Goal: Check status: Check status

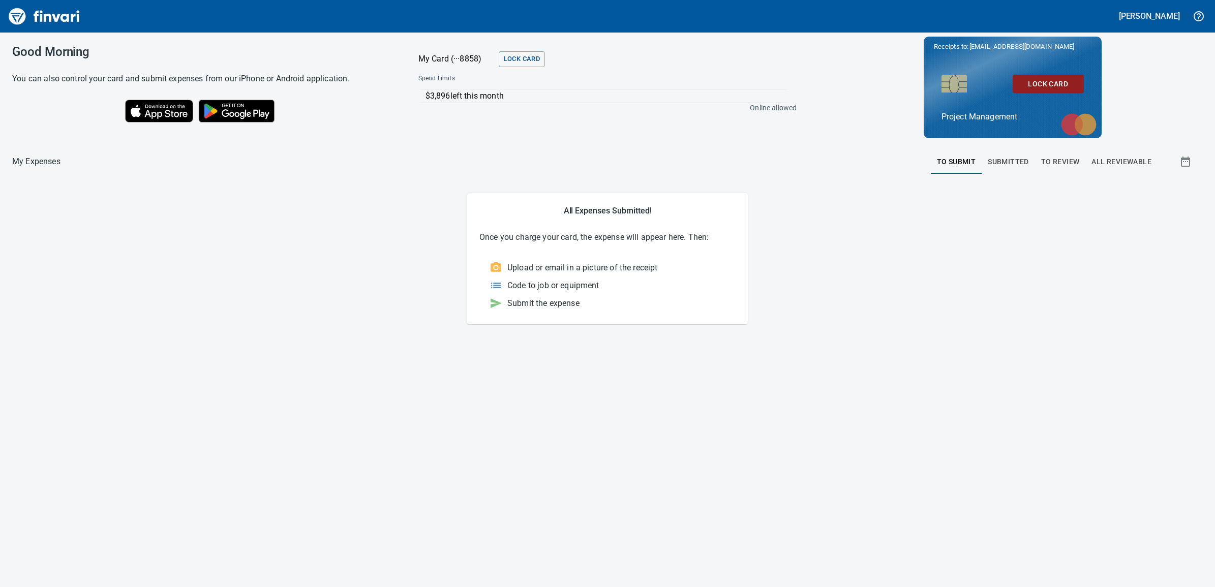
click at [1074, 166] on span "To Review" at bounding box center [1060, 162] width 39 height 13
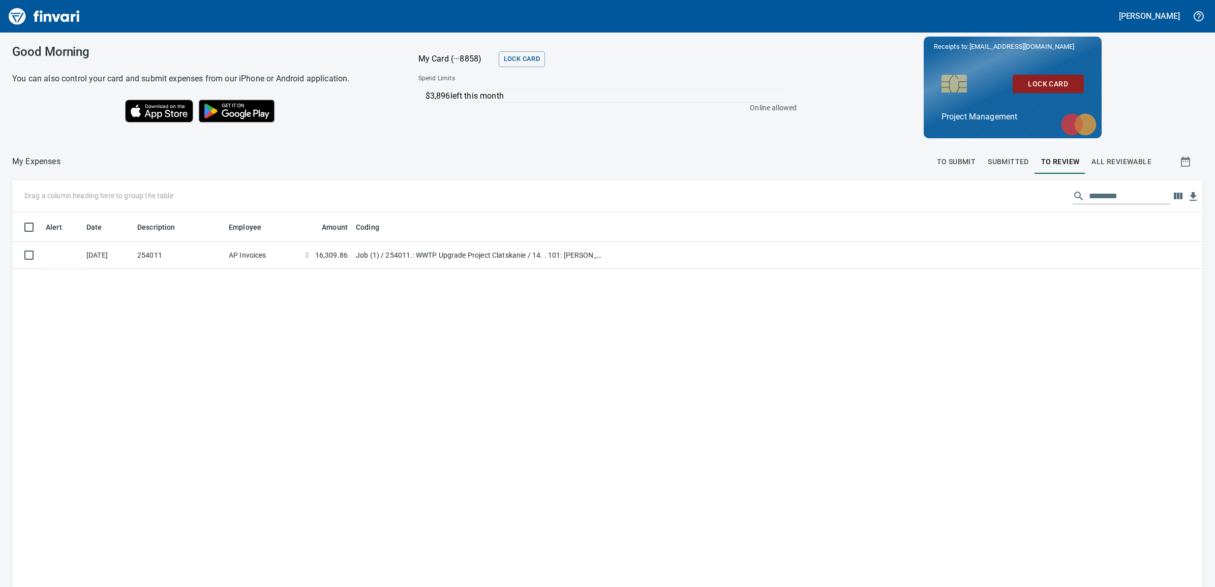
scroll to position [466, 1171]
click at [1000, 160] on span "Submitted" at bounding box center [1008, 162] width 41 height 13
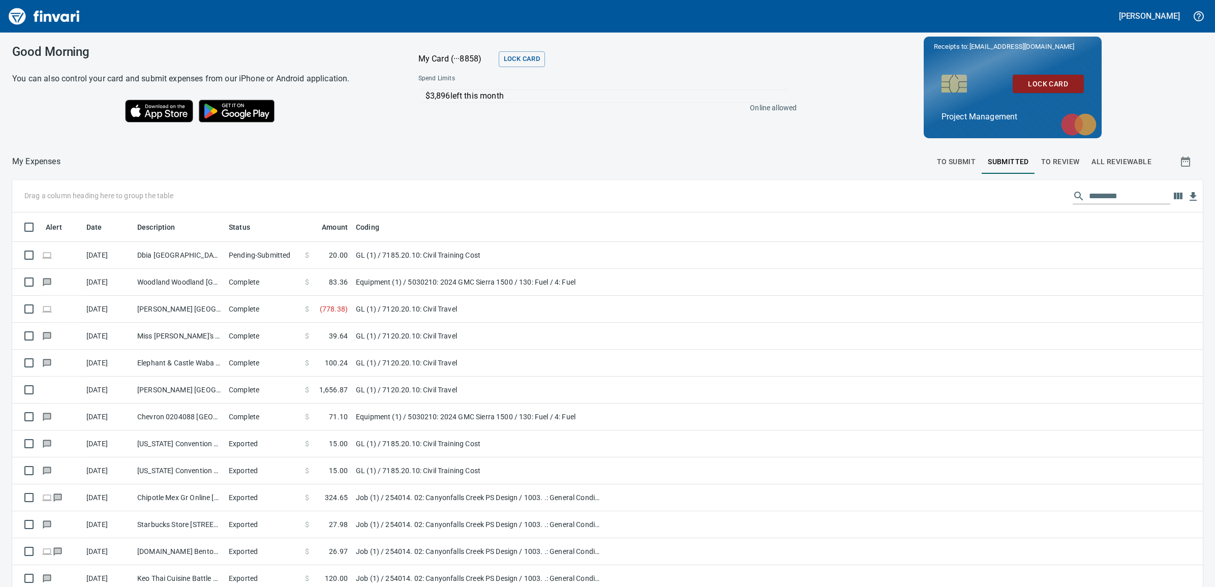
scroll to position [466, 1162]
click at [1059, 159] on span "To Review" at bounding box center [1060, 162] width 39 height 13
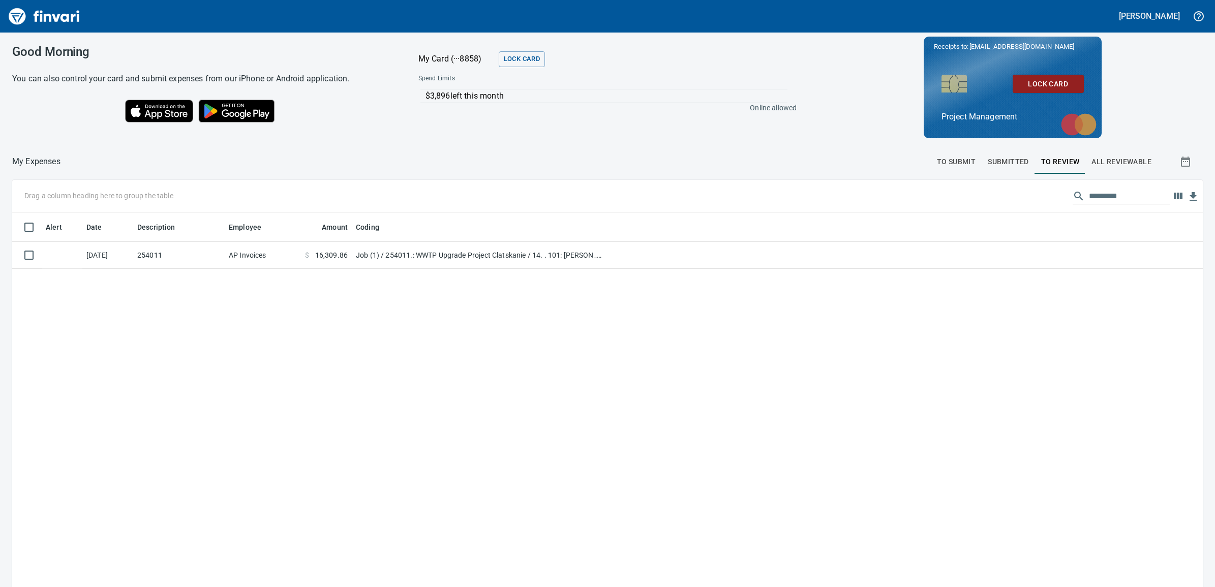
scroll to position [466, 1171]
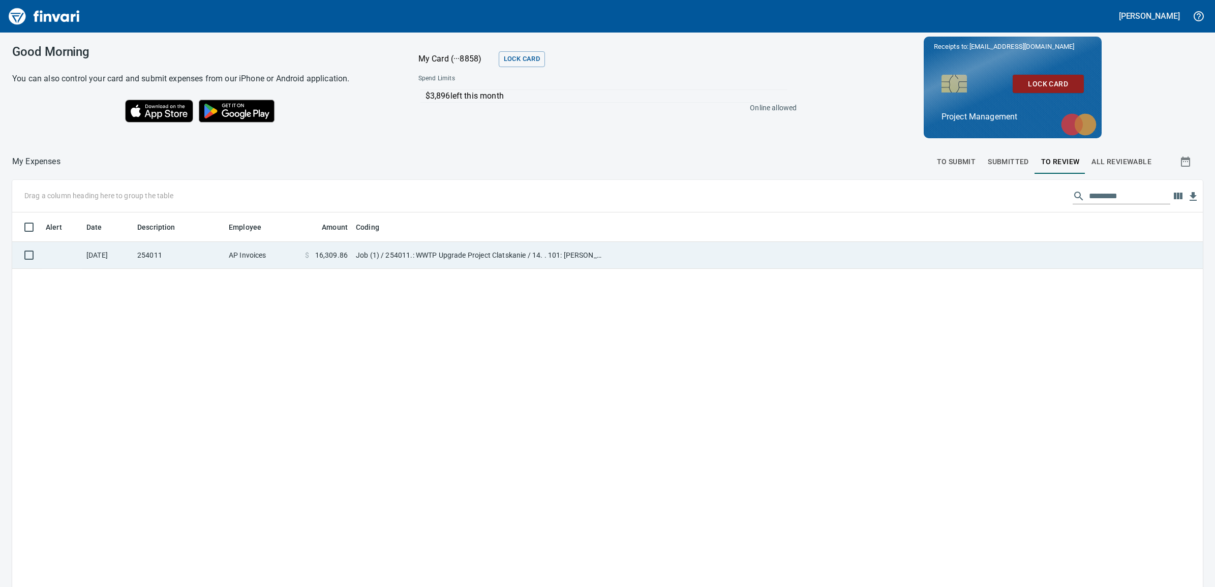
click at [329, 258] on span "16,309.86" at bounding box center [331, 255] width 33 height 10
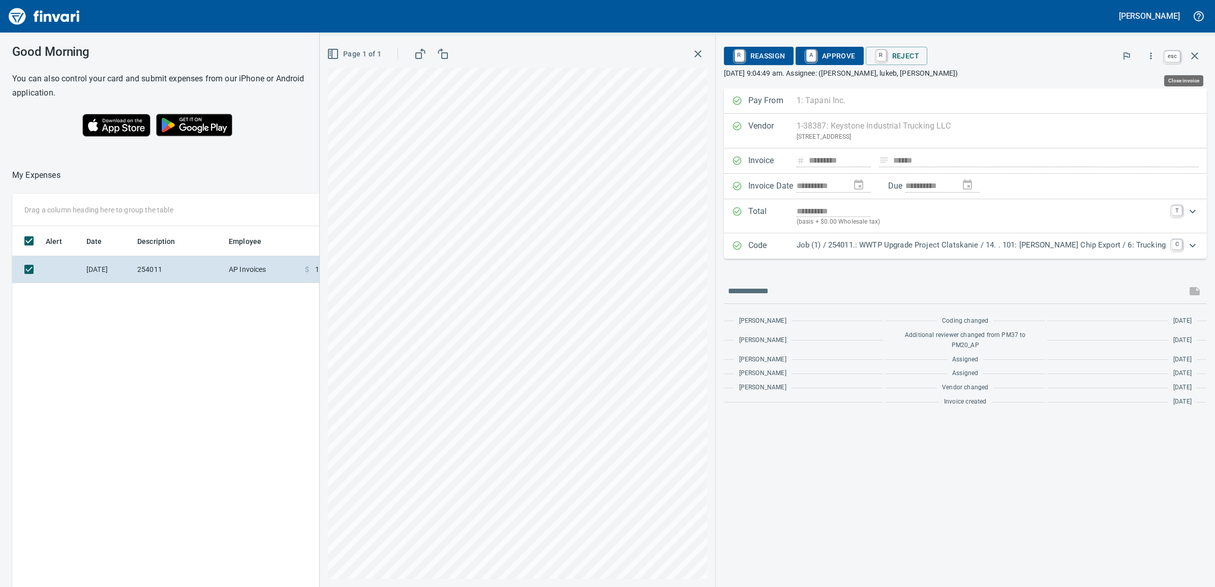
scroll to position [466, 917]
click at [1198, 59] on icon "button" at bounding box center [1194, 55] width 7 height 7
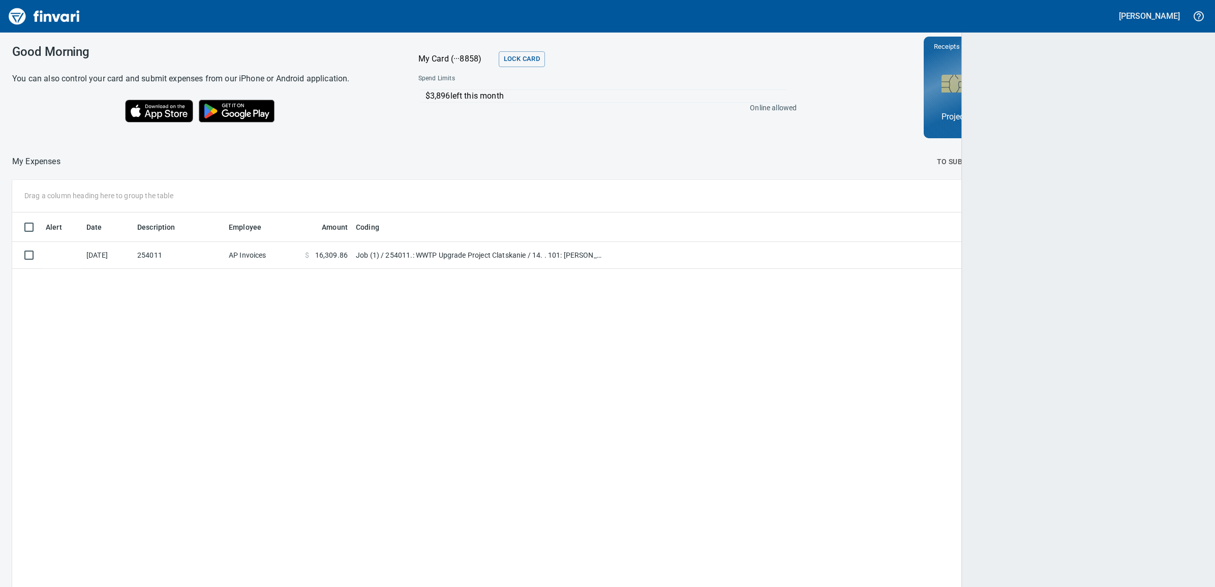
scroll to position [466, 1169]
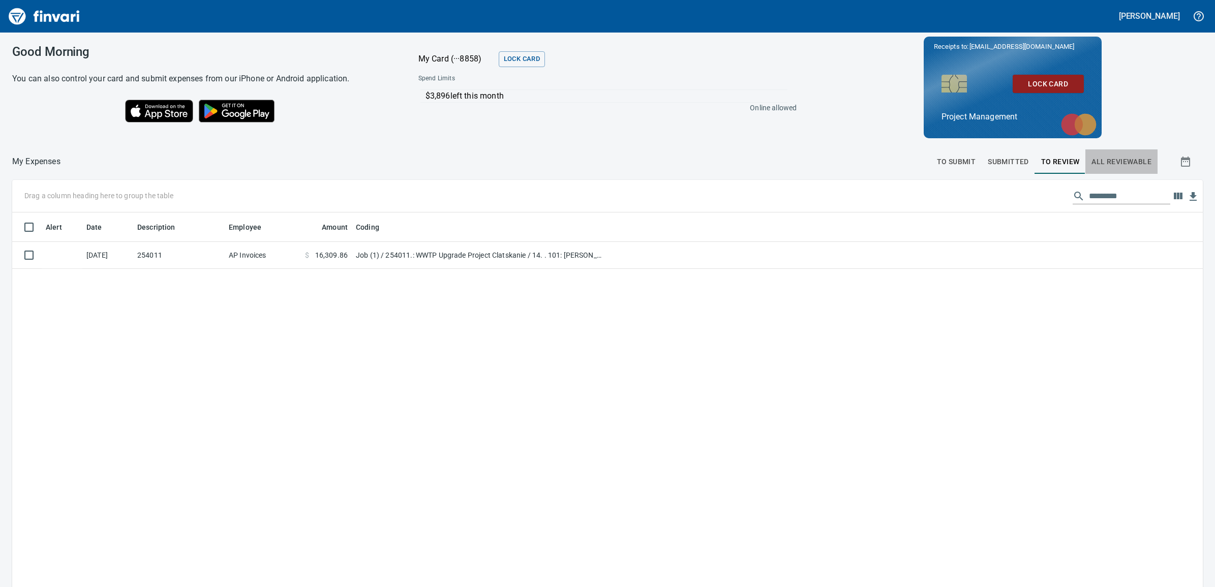
click at [1091, 161] on span "All Reviewable" at bounding box center [1121, 162] width 60 height 13
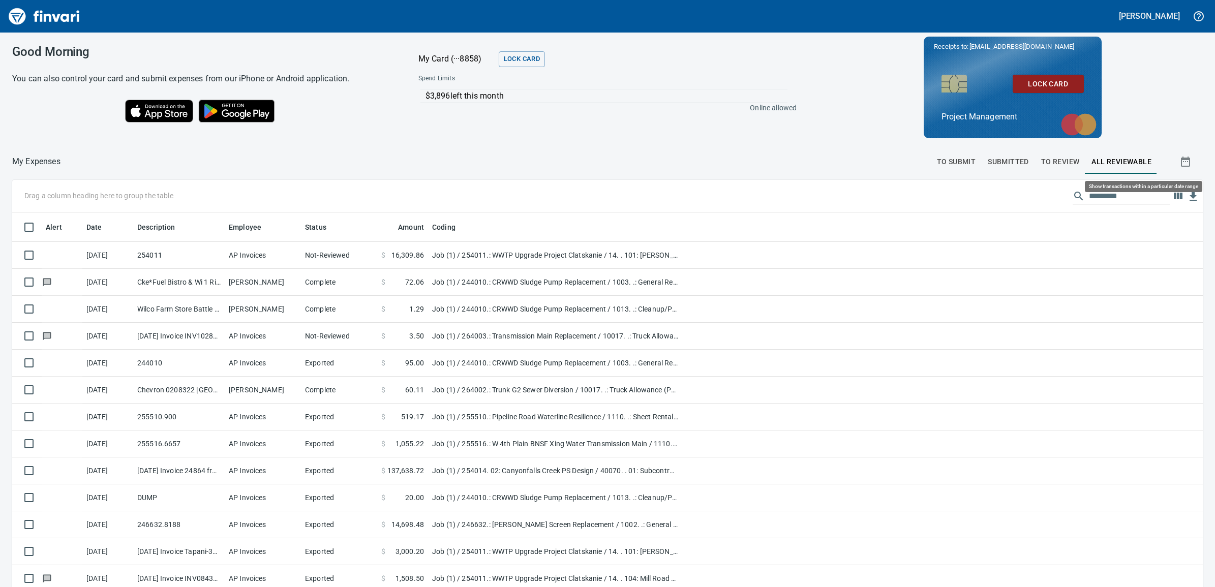
scroll to position [466, 1162]
click at [944, 163] on span "To Submit" at bounding box center [956, 162] width 39 height 13
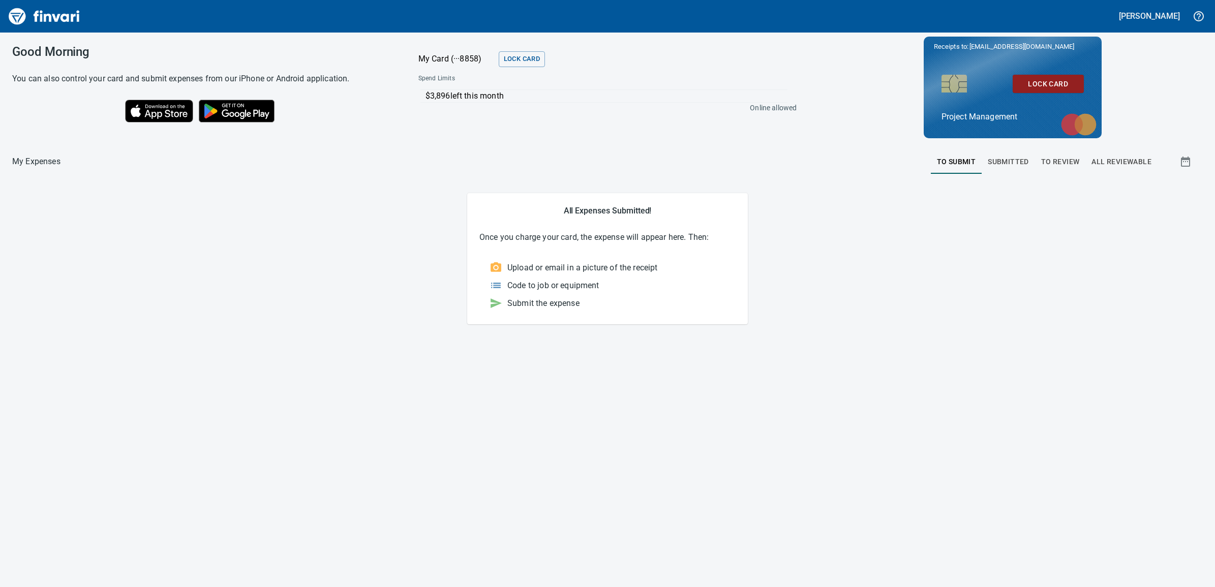
click at [1008, 163] on span "Submitted" at bounding box center [1008, 162] width 41 height 13
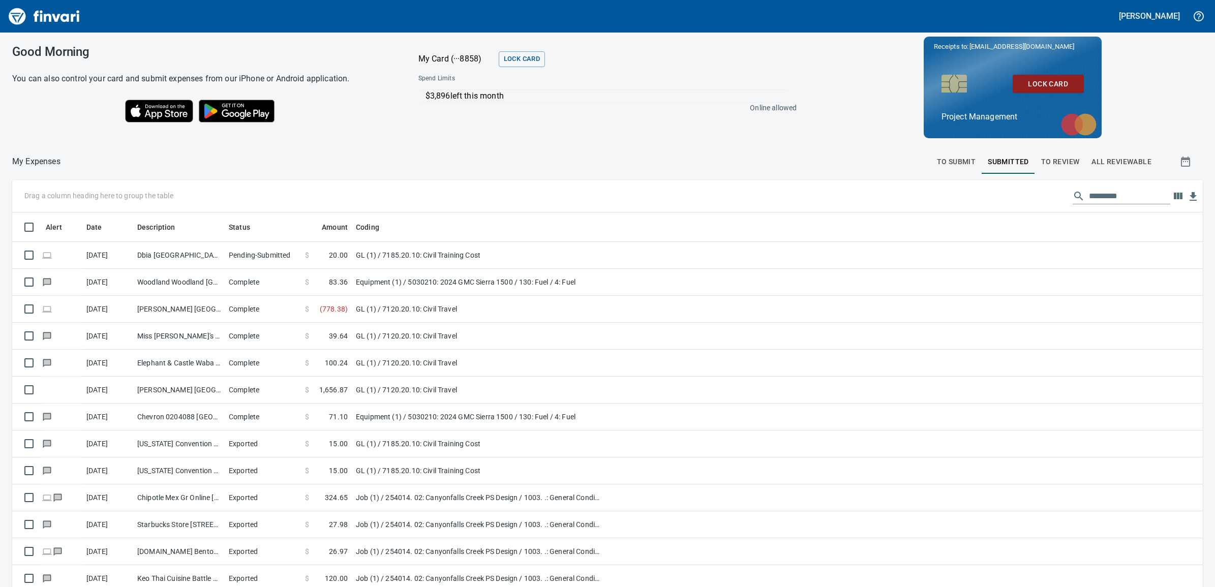
scroll to position [466, 1162]
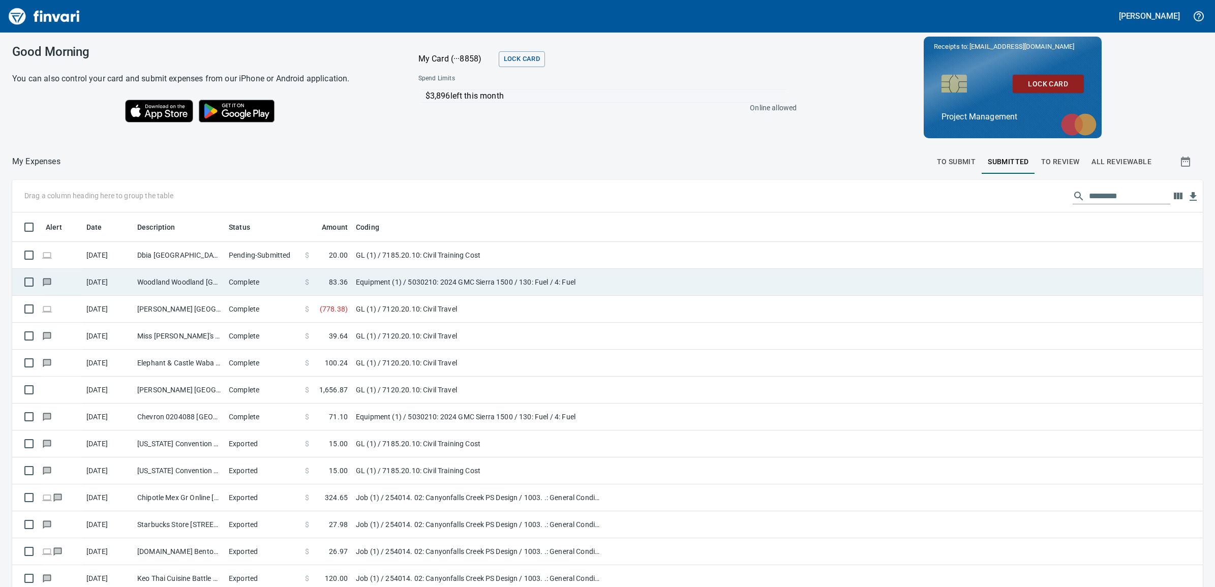
click at [44, 285] on icon at bounding box center [47, 283] width 10 height 10
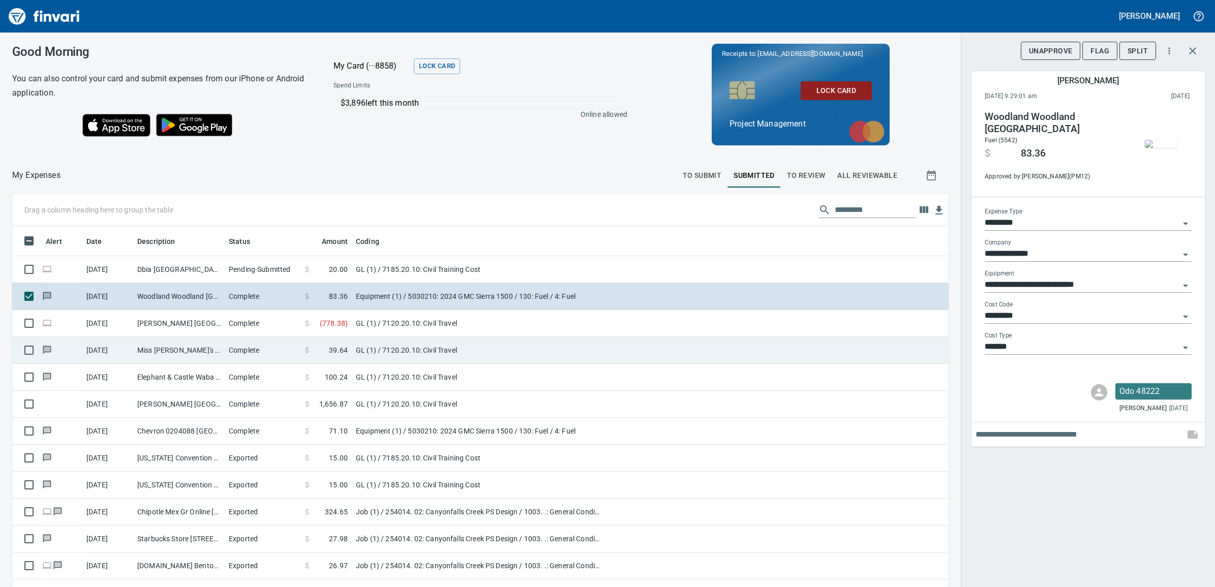
scroll to position [466, 907]
click at [357, 349] on td "GL (1) / 7120.20.10: Civil Travel" at bounding box center [479, 350] width 254 height 27
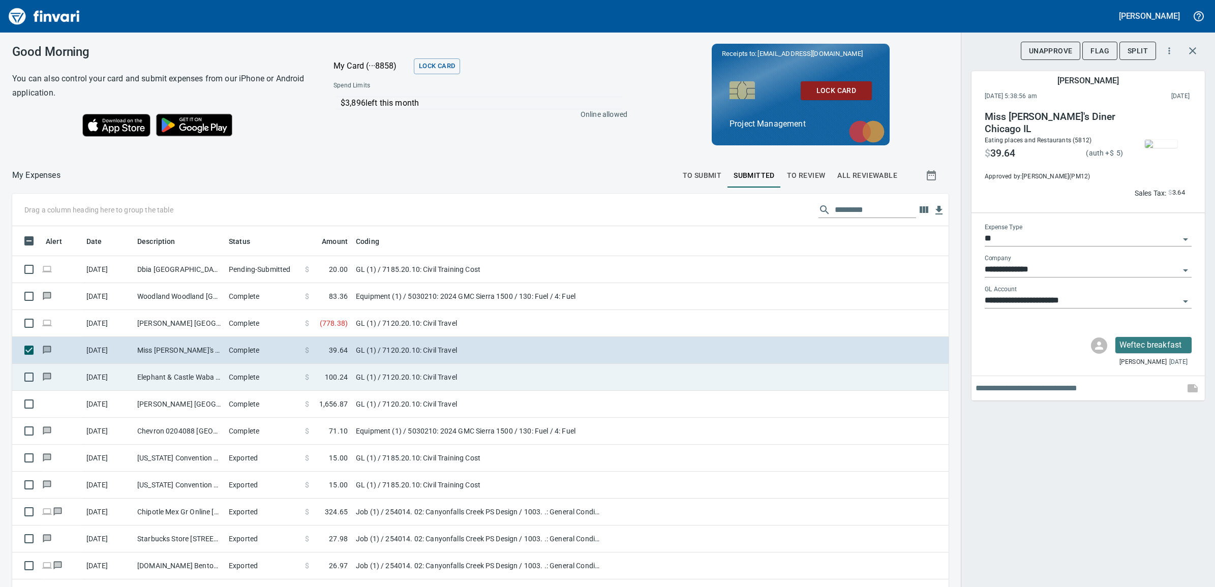
click at [344, 377] on span "100.24" at bounding box center [336, 377] width 23 height 10
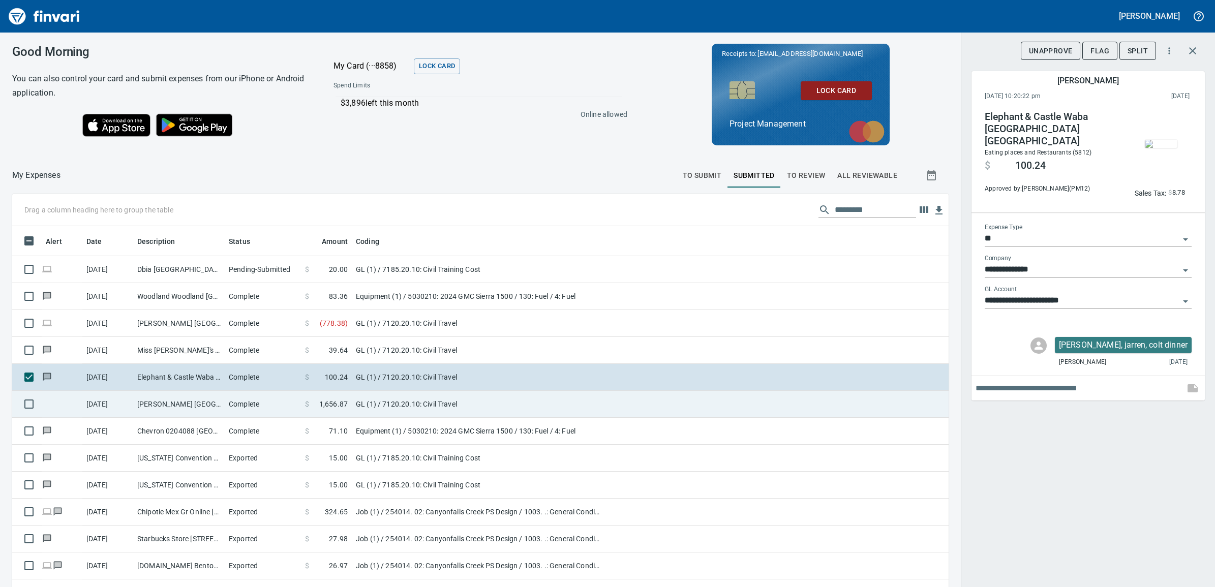
click at [371, 406] on td "GL (1) / 7120.20.10: Civil Travel" at bounding box center [479, 404] width 254 height 27
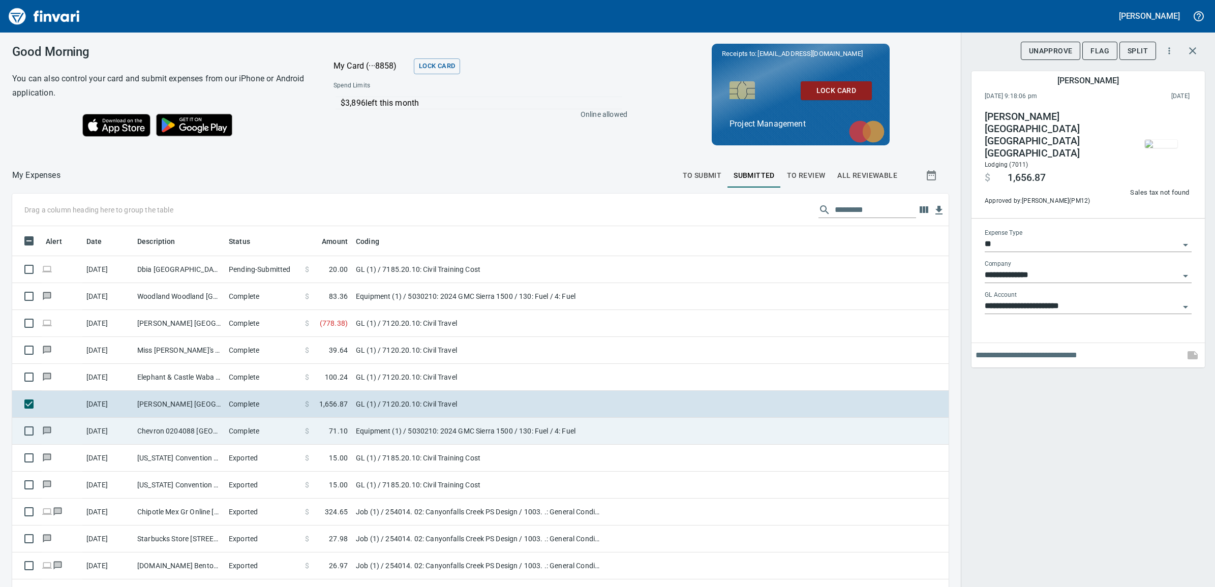
click at [379, 428] on td "Equipment (1) / 5030210: 2024 GMC Sierra 1500 / 130: Fuel / 4: Fuel" at bounding box center [479, 431] width 254 height 27
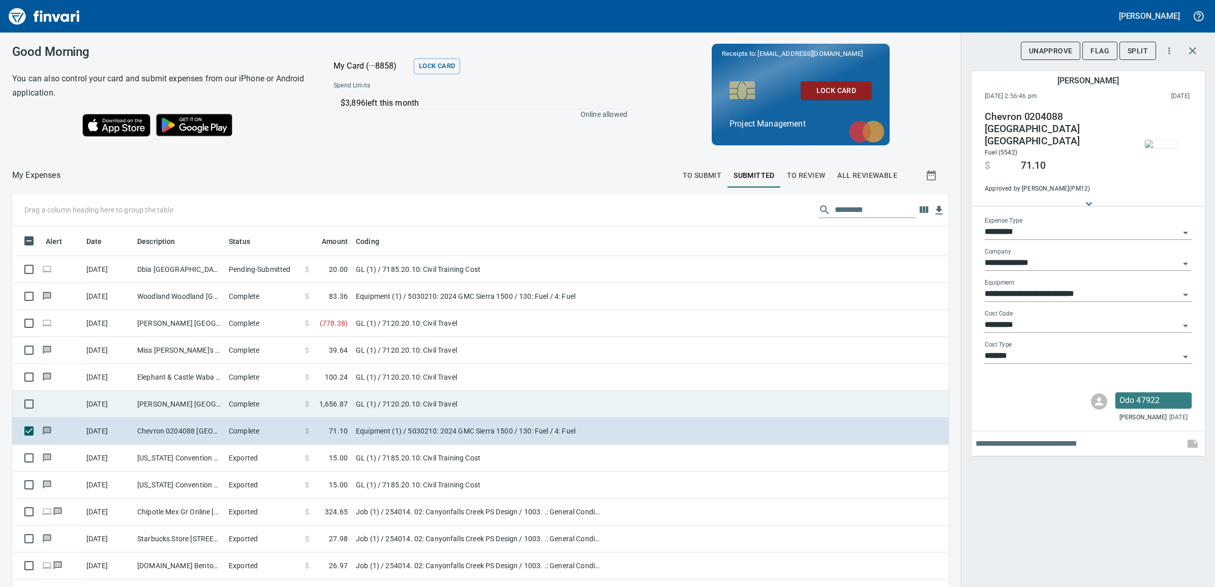
click at [381, 406] on td "GL (1) / 7120.20.10: Civil Travel" at bounding box center [479, 404] width 254 height 27
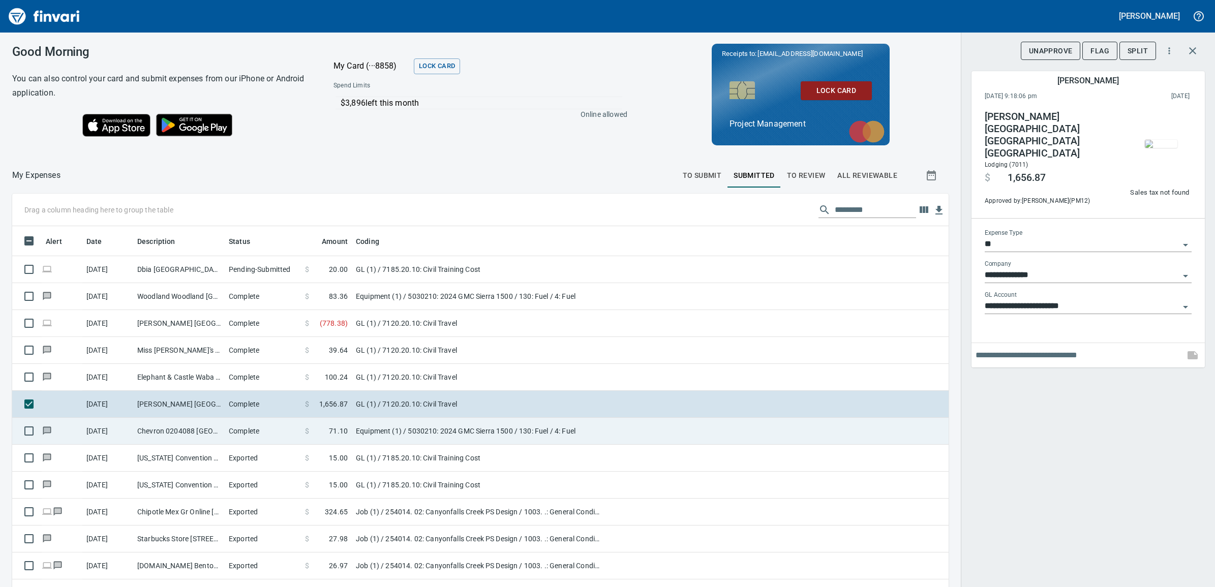
click at [390, 430] on td "Equipment (1) / 5030210: 2024 GMC Sierra 1500 / 130: Fuel / 4: Fuel" at bounding box center [479, 431] width 254 height 27
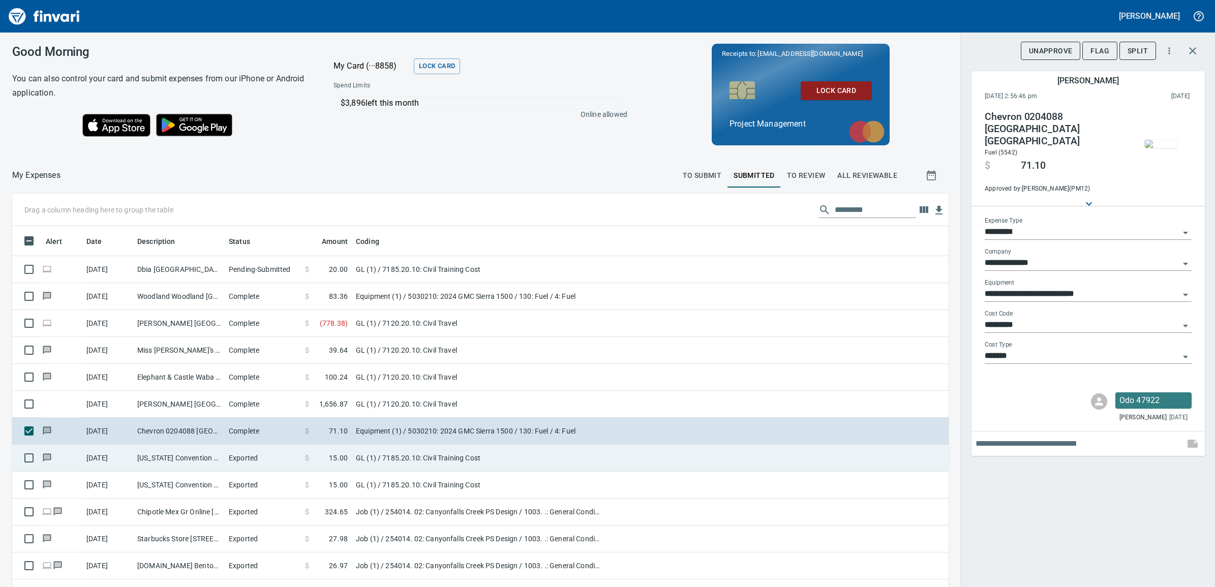
click at [556, 461] on td "GL (1) / 7185.20.10: Civil Training Cost" at bounding box center [479, 458] width 254 height 27
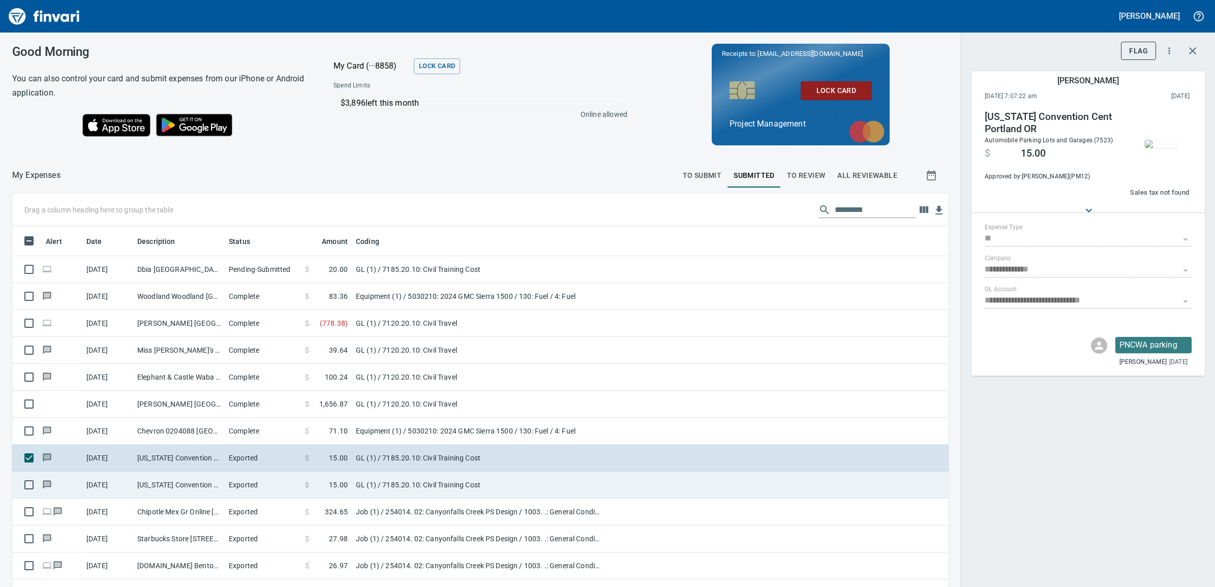
click at [560, 480] on td "GL (1) / 7185.20.10: Civil Training Cost" at bounding box center [479, 485] width 254 height 27
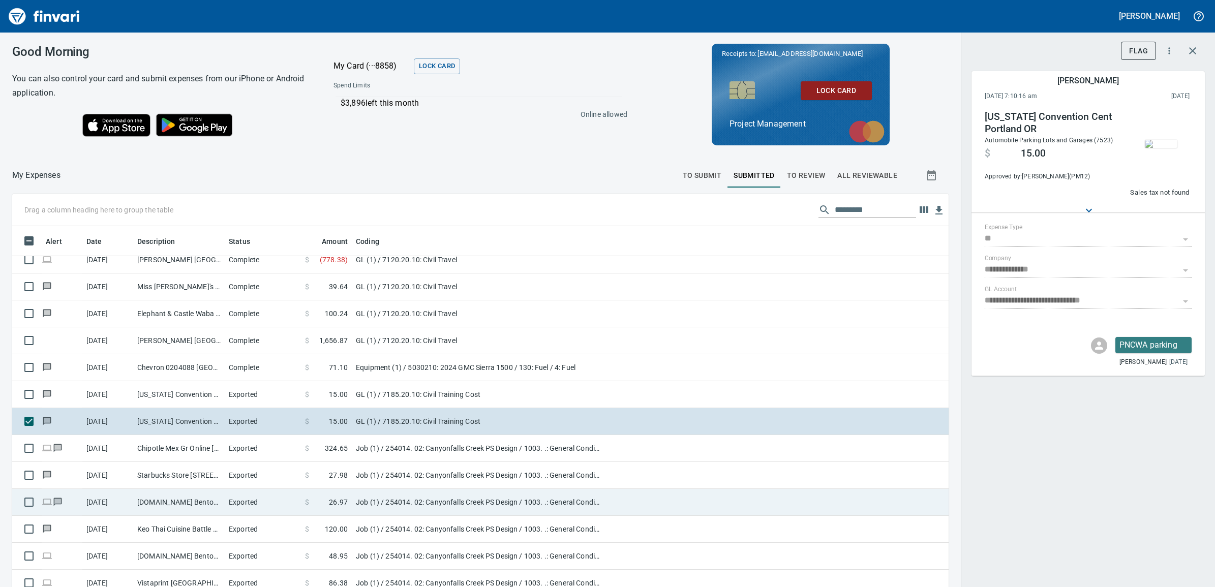
scroll to position [127, 0]
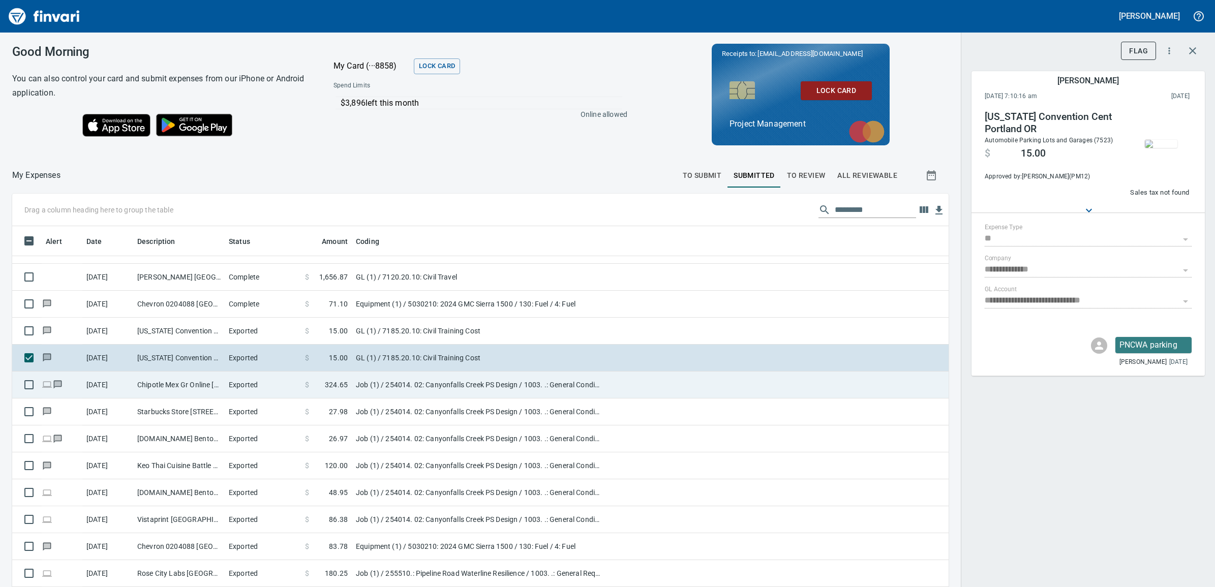
click at [565, 386] on td "Job (1) / 254014. 02: Canyonfalls Creek PS Design / 1003. .: General Conditions…" at bounding box center [479, 385] width 254 height 27
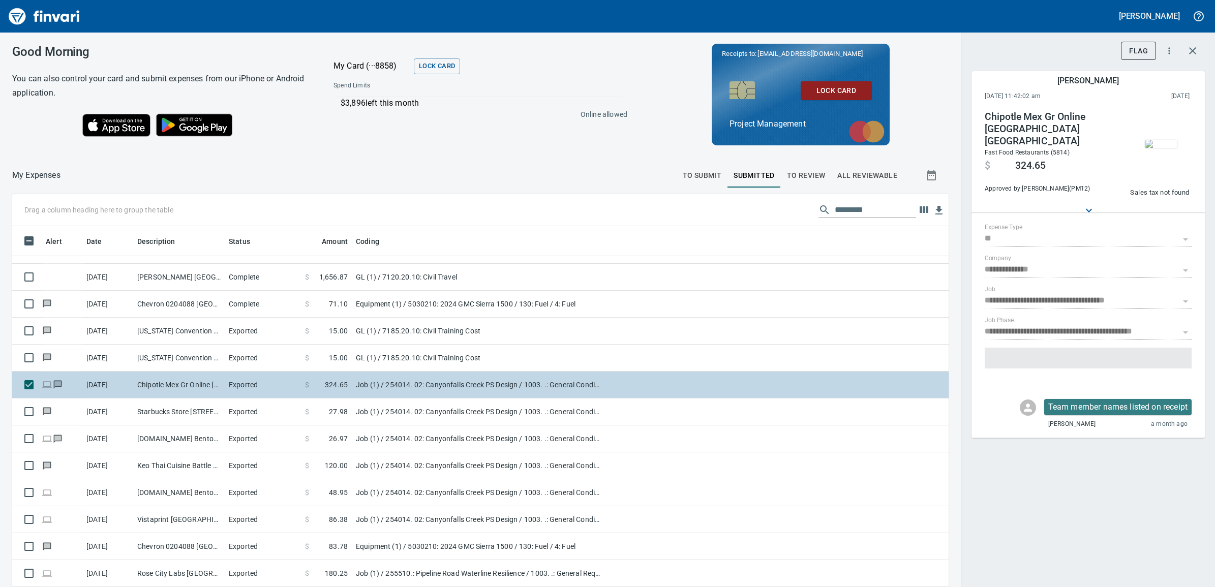
type input "***"
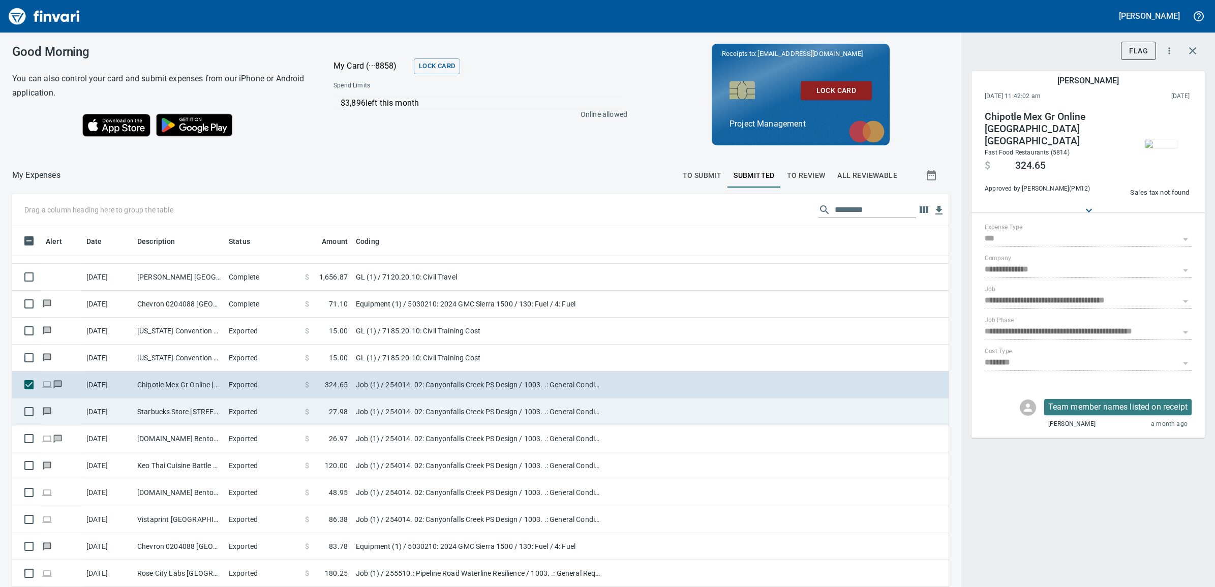
click at [433, 409] on td "Job (1) / 254014. 02: Canyonfalls Creek PS Design / 1003. .: General Conditions…" at bounding box center [479, 412] width 254 height 27
